Goal: Transaction & Acquisition: Purchase product/service

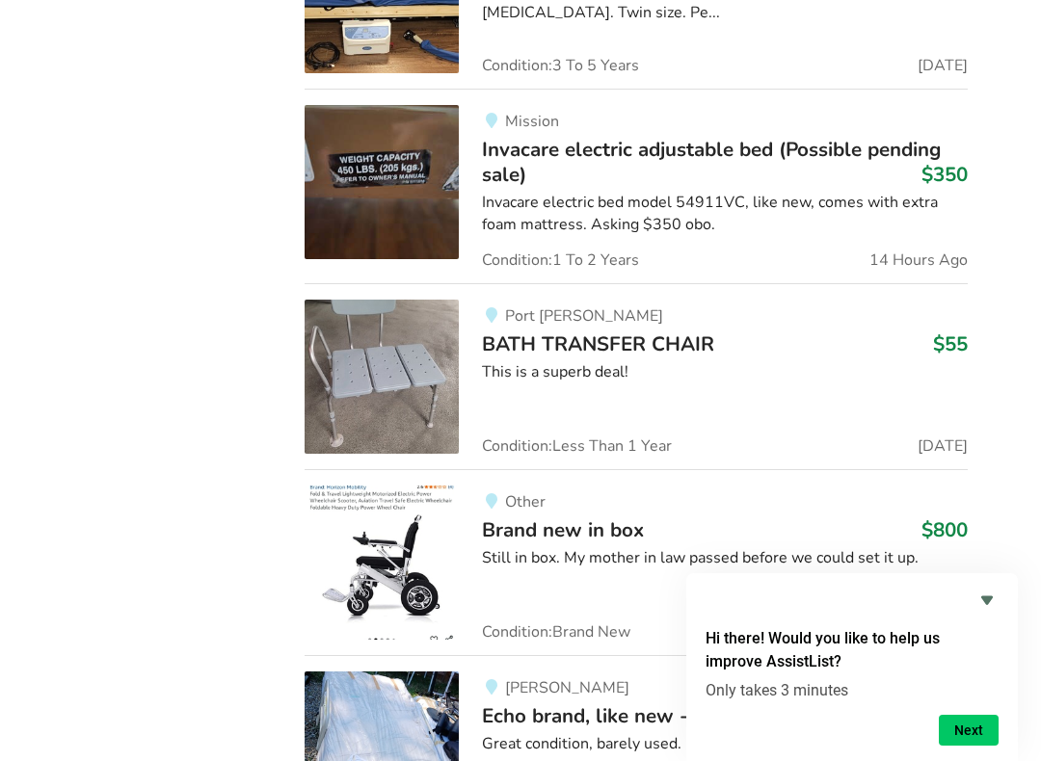
scroll to position [5876, 0]
click at [399, 301] on img at bounding box center [382, 378] width 154 height 154
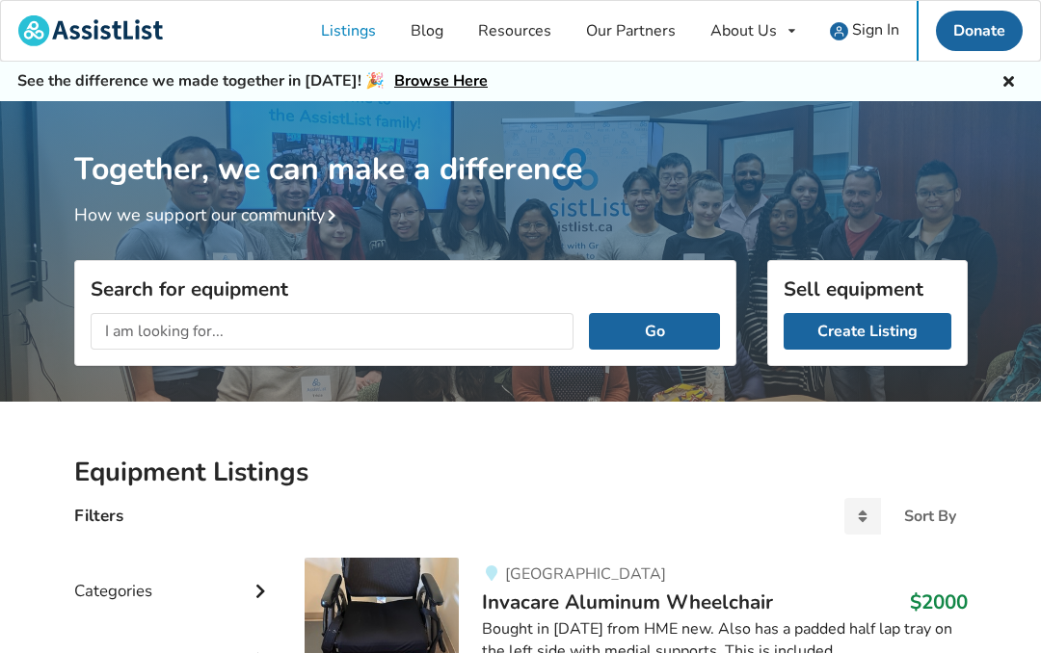
click at [134, 335] on input "text" at bounding box center [333, 331] width 484 height 37
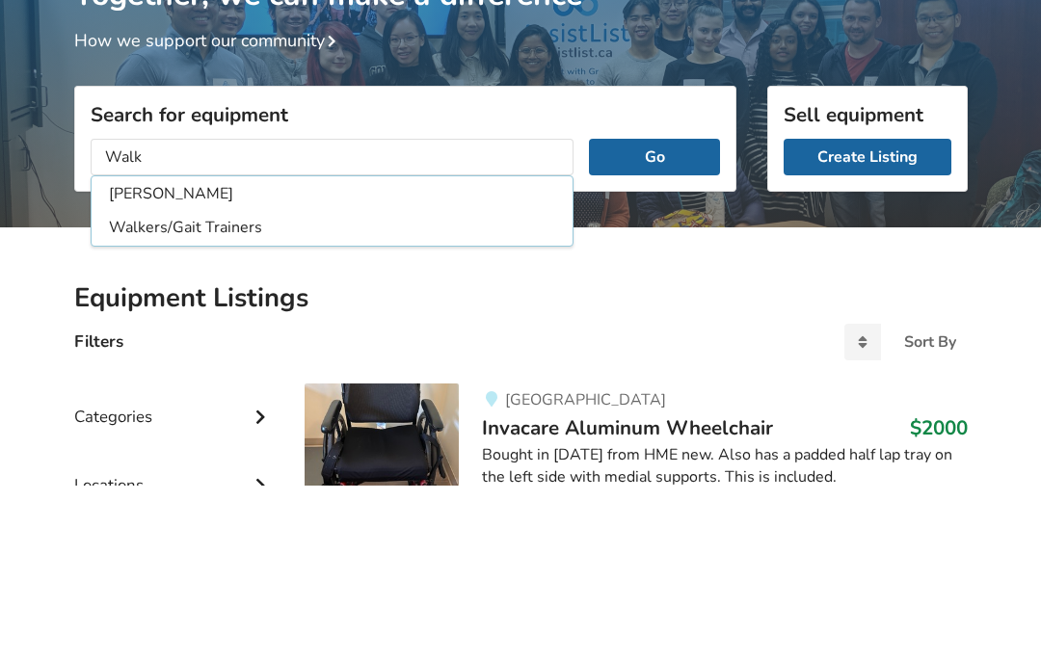
click at [145, 353] on li "[PERSON_NAME]" at bounding box center [332, 369] width 474 height 32
type input "[PERSON_NAME]"
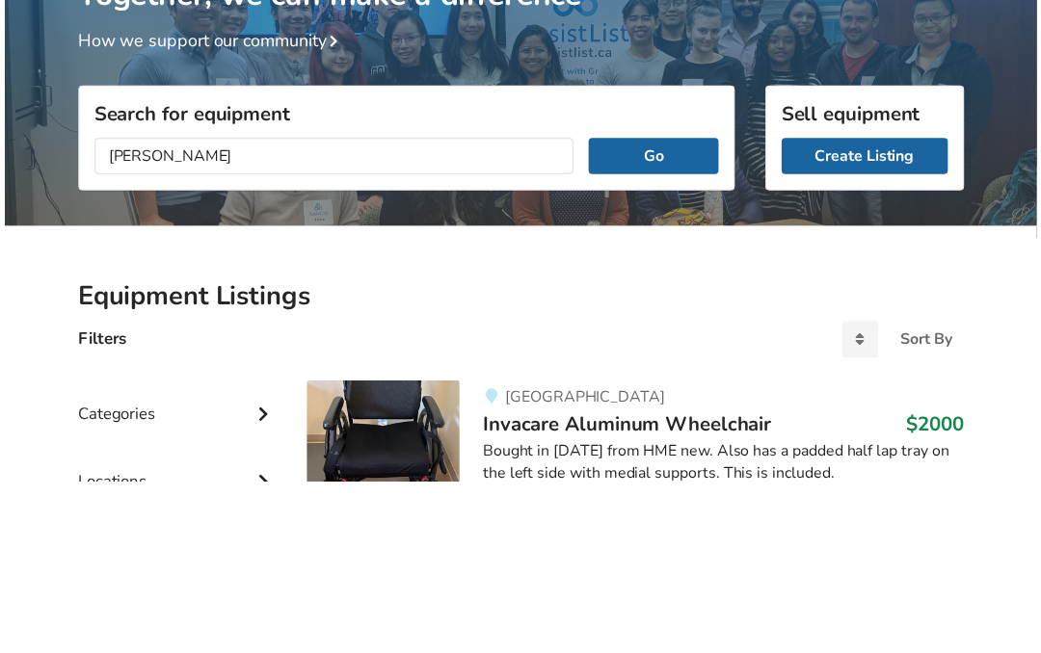
scroll to position [174, 0]
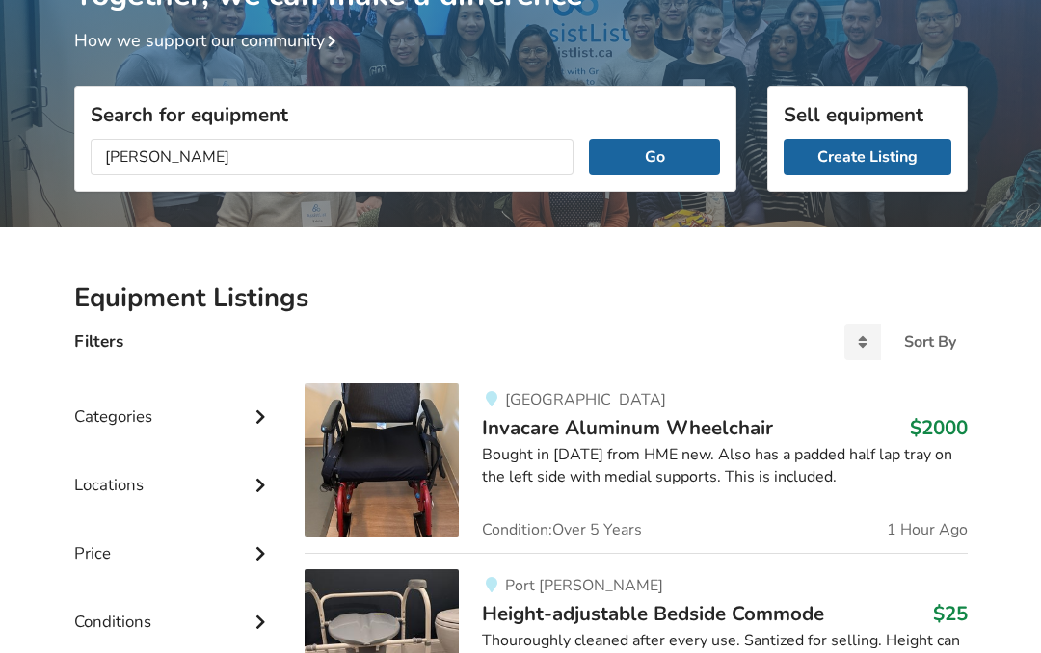
click at [664, 151] on button "Go" at bounding box center [654, 157] width 130 height 37
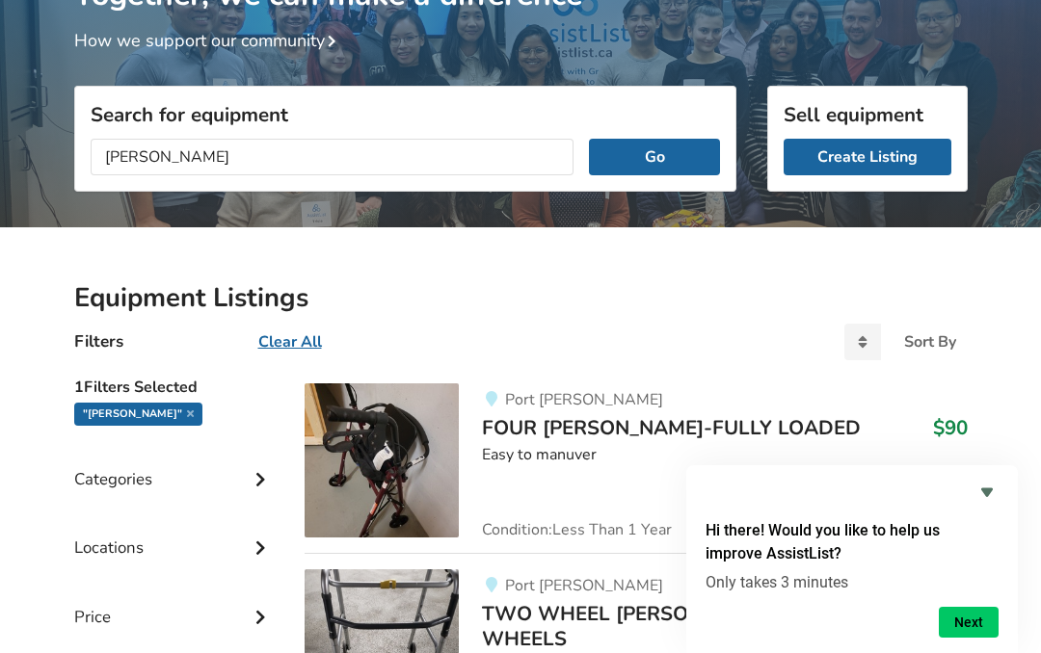
click at [408, 464] on img at bounding box center [382, 461] width 154 height 154
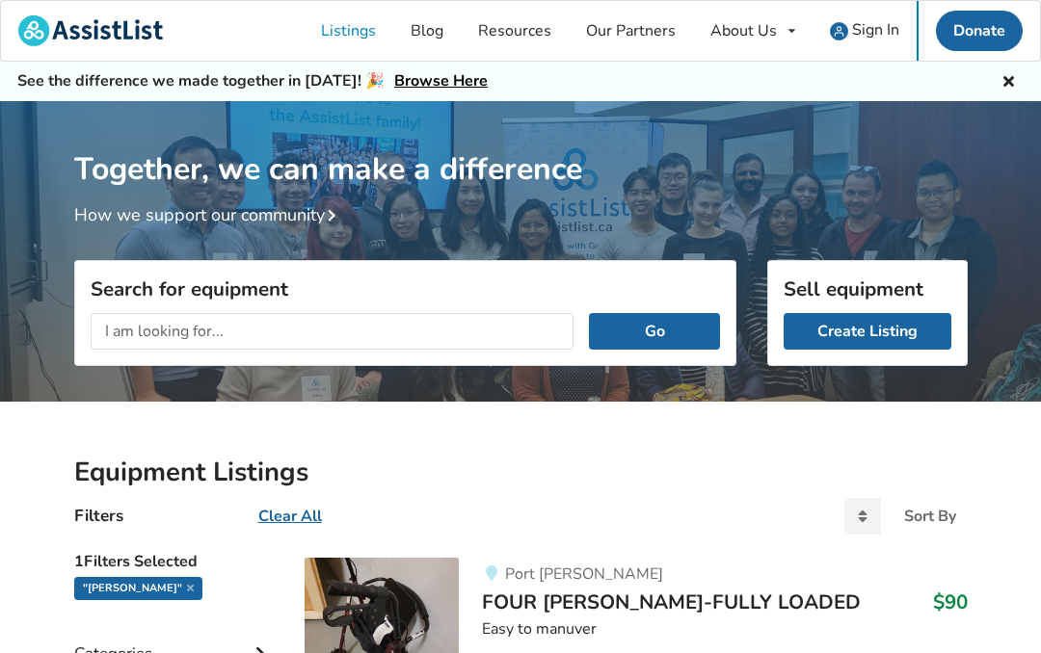
click at [866, 40] on span "Sign In" at bounding box center [875, 29] width 47 height 21
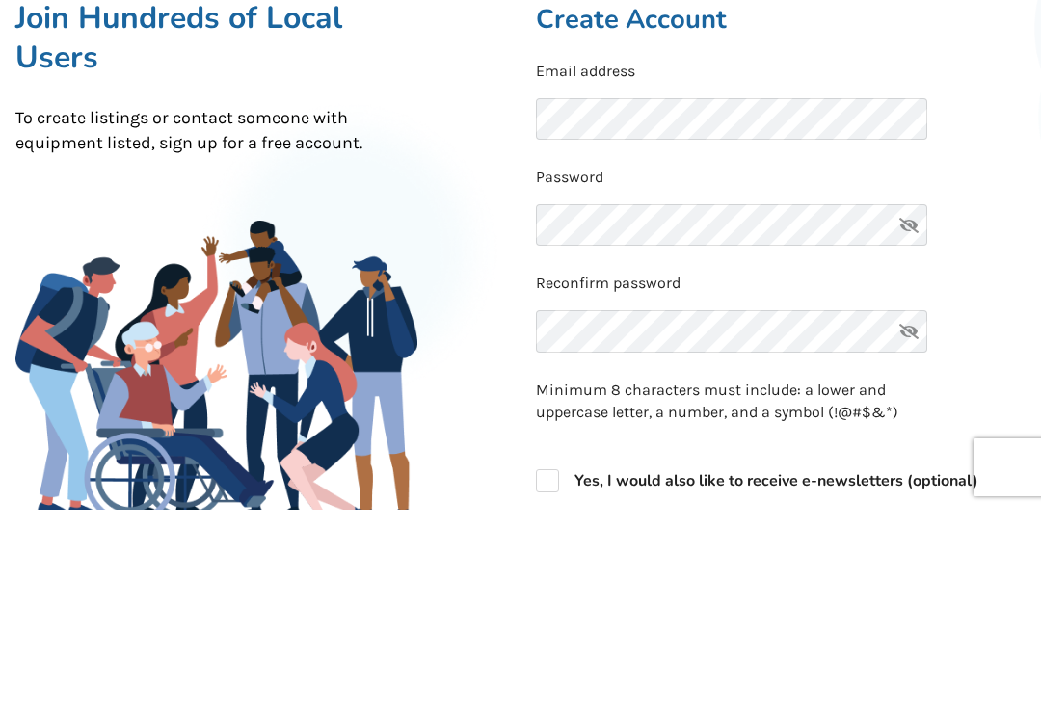
click at [911, 408] on icon at bounding box center [909, 429] width 39 height 42
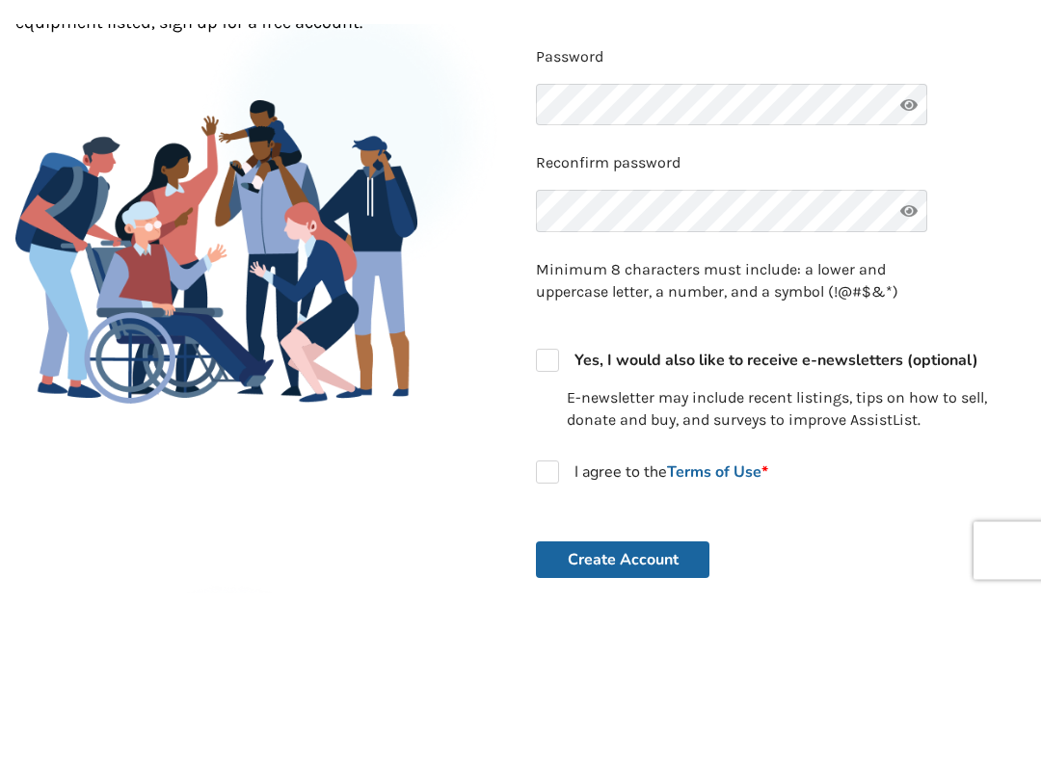
scroll to position [348, 0]
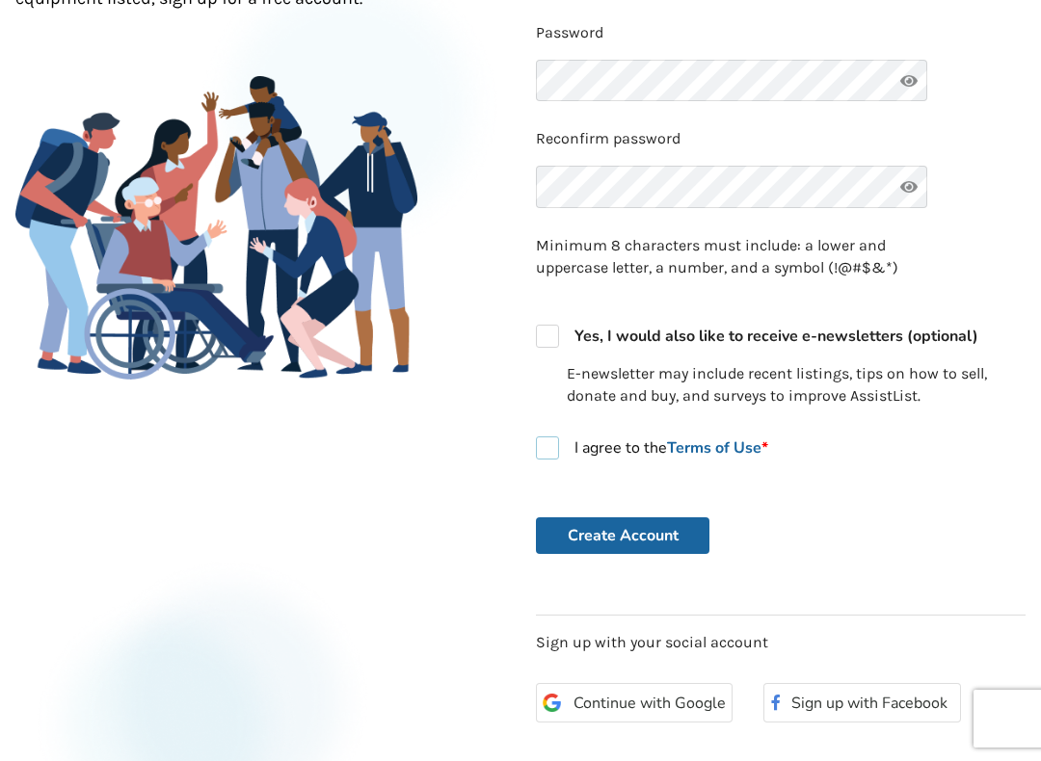
click at [550, 438] on label "I agree to the Terms of Use *" at bounding box center [652, 448] width 232 height 23
checkbox input "true"
click at [650, 529] on button "Create Account" at bounding box center [622, 536] width 173 height 37
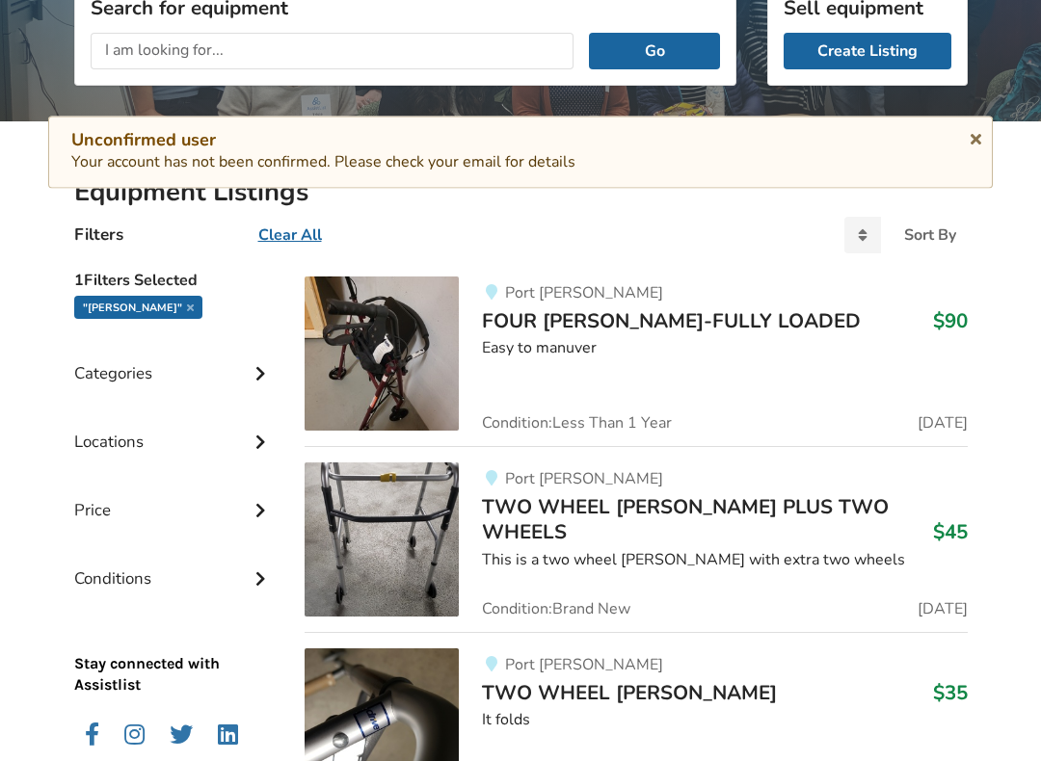
scroll to position [325, 0]
